Goal: Task Accomplishment & Management: Use online tool/utility

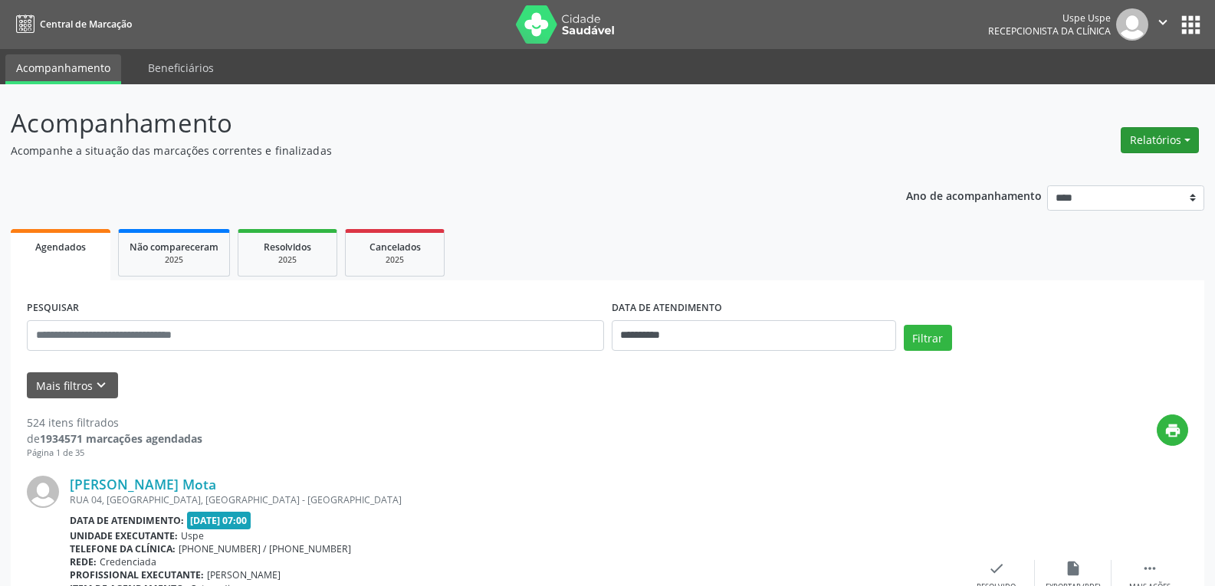
click at [1143, 127] on button "Relatórios" at bounding box center [1159, 140] width 78 height 26
click at [1063, 180] on link "Agendamentos" at bounding box center [1115, 172] width 165 height 21
select select "*"
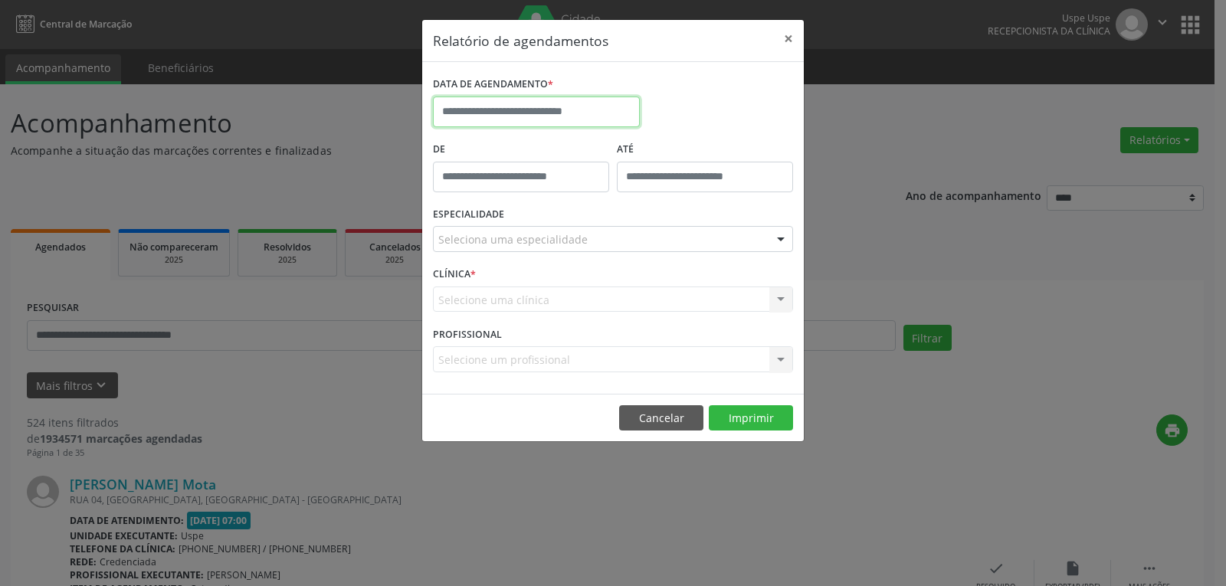
click at [544, 104] on input "text" at bounding box center [536, 112] width 207 height 31
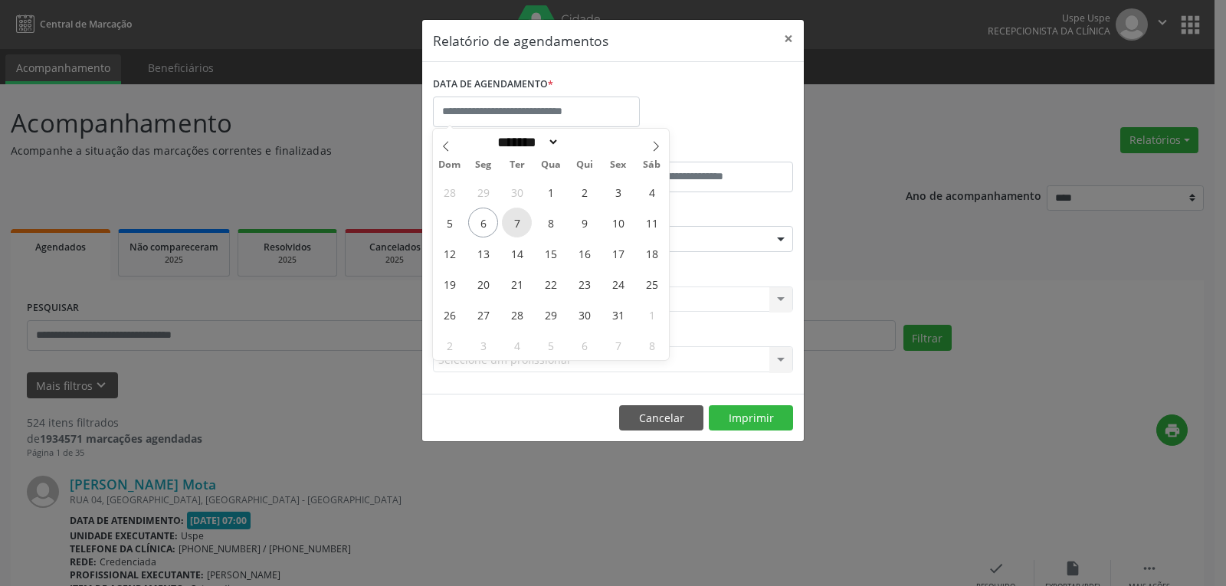
click at [515, 225] on span "7" at bounding box center [517, 223] width 30 height 30
type input "**********"
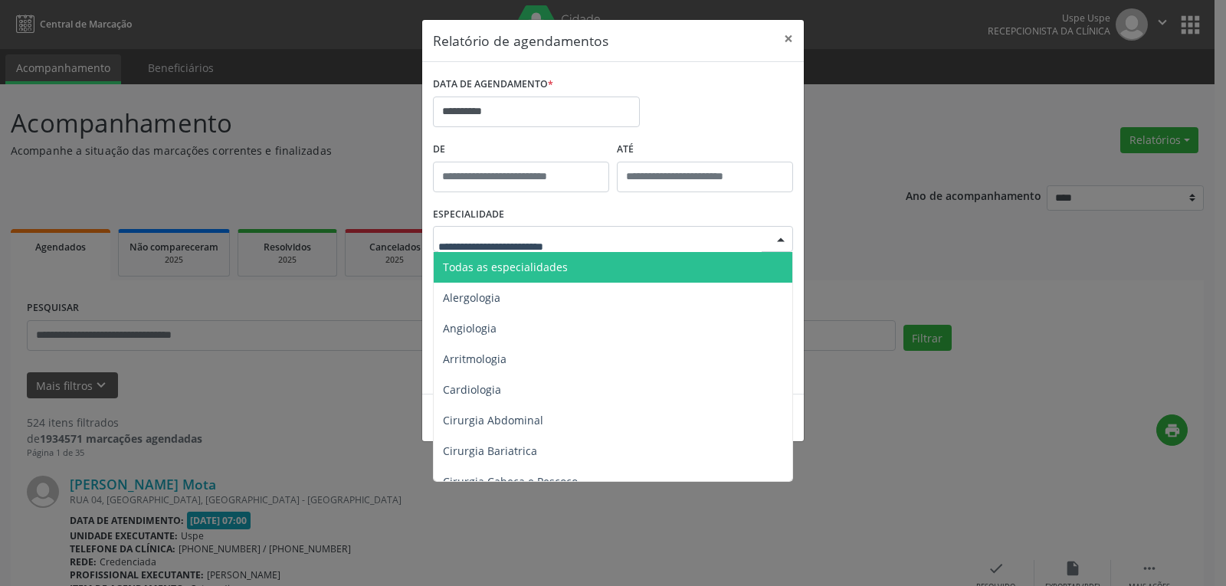
drag, startPoint x: 498, startPoint y: 264, endPoint x: 490, endPoint y: 249, distance: 16.8
click at [500, 266] on span "Todas as especialidades" at bounding box center [505, 267] width 125 height 15
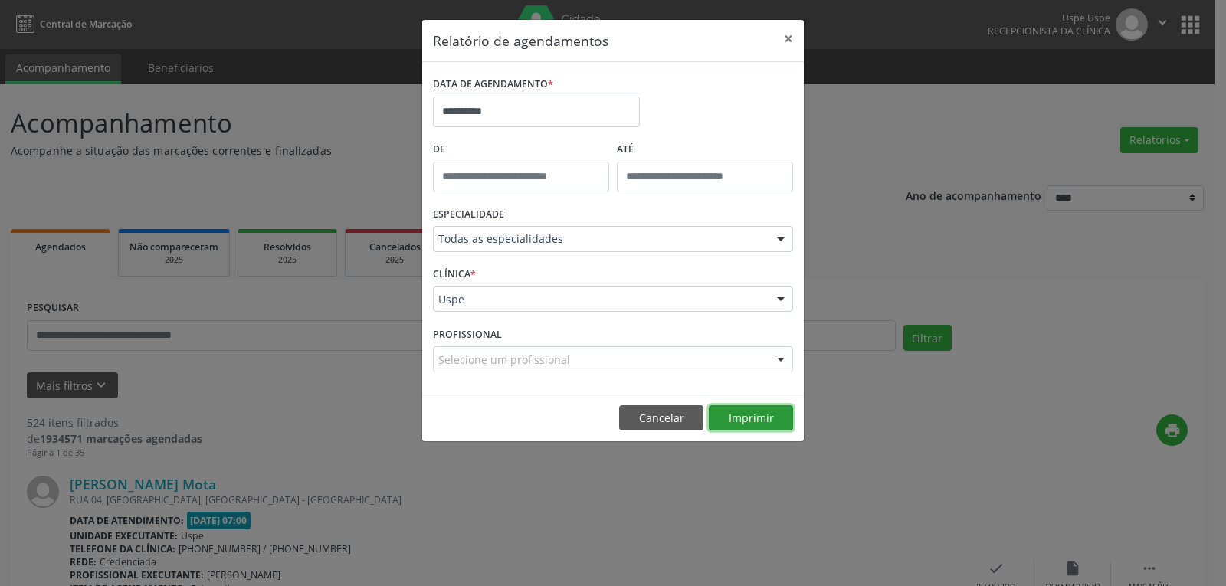
click at [774, 421] on button "Imprimir" at bounding box center [751, 418] width 84 height 26
click at [792, 37] on button "×" at bounding box center [788, 39] width 31 height 38
